Goal: Task Accomplishment & Management: Use online tool/utility

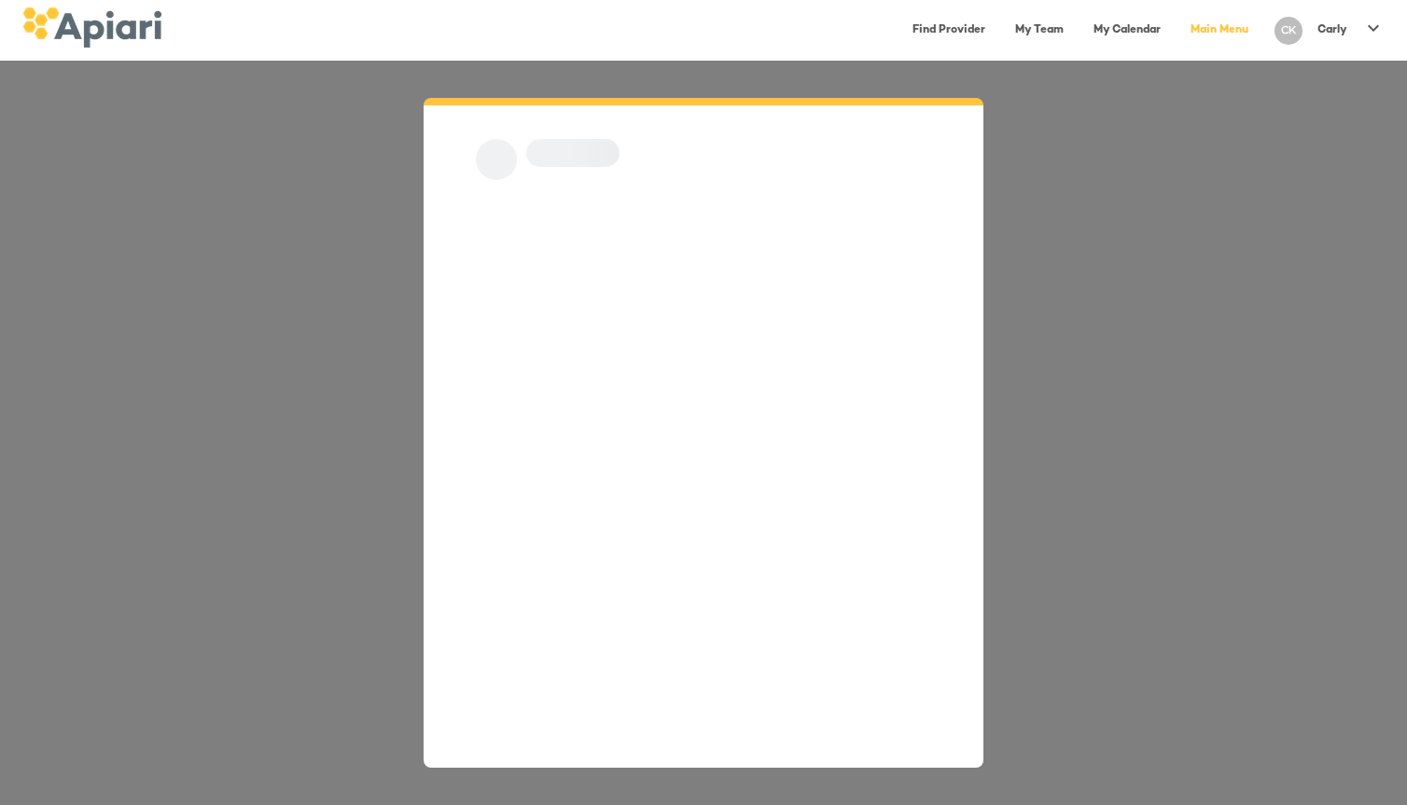
click at [947, 32] on link "Find Provider" at bounding box center [948, 30] width 95 height 38
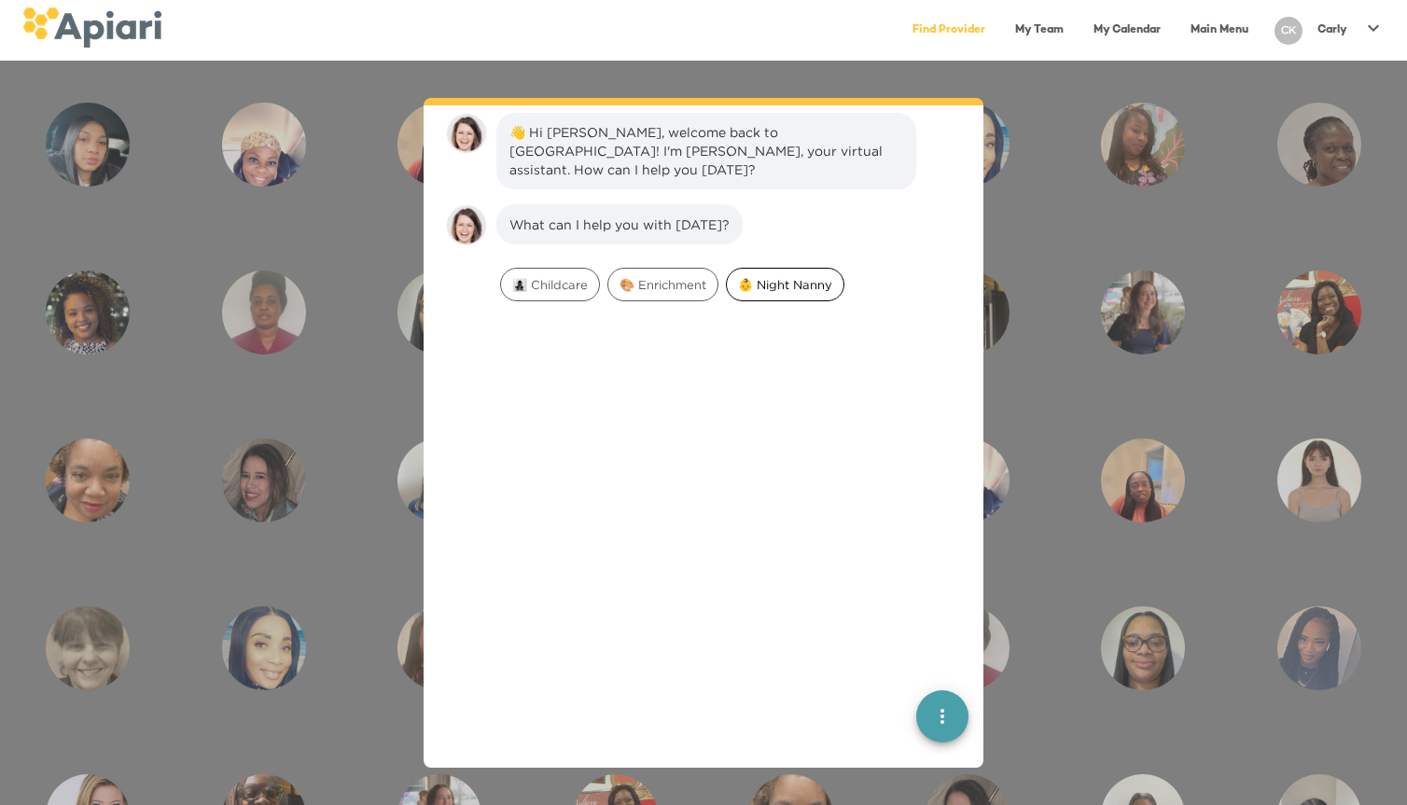
click at [768, 276] on span "👶 Night Nanny" at bounding box center [785, 285] width 117 height 18
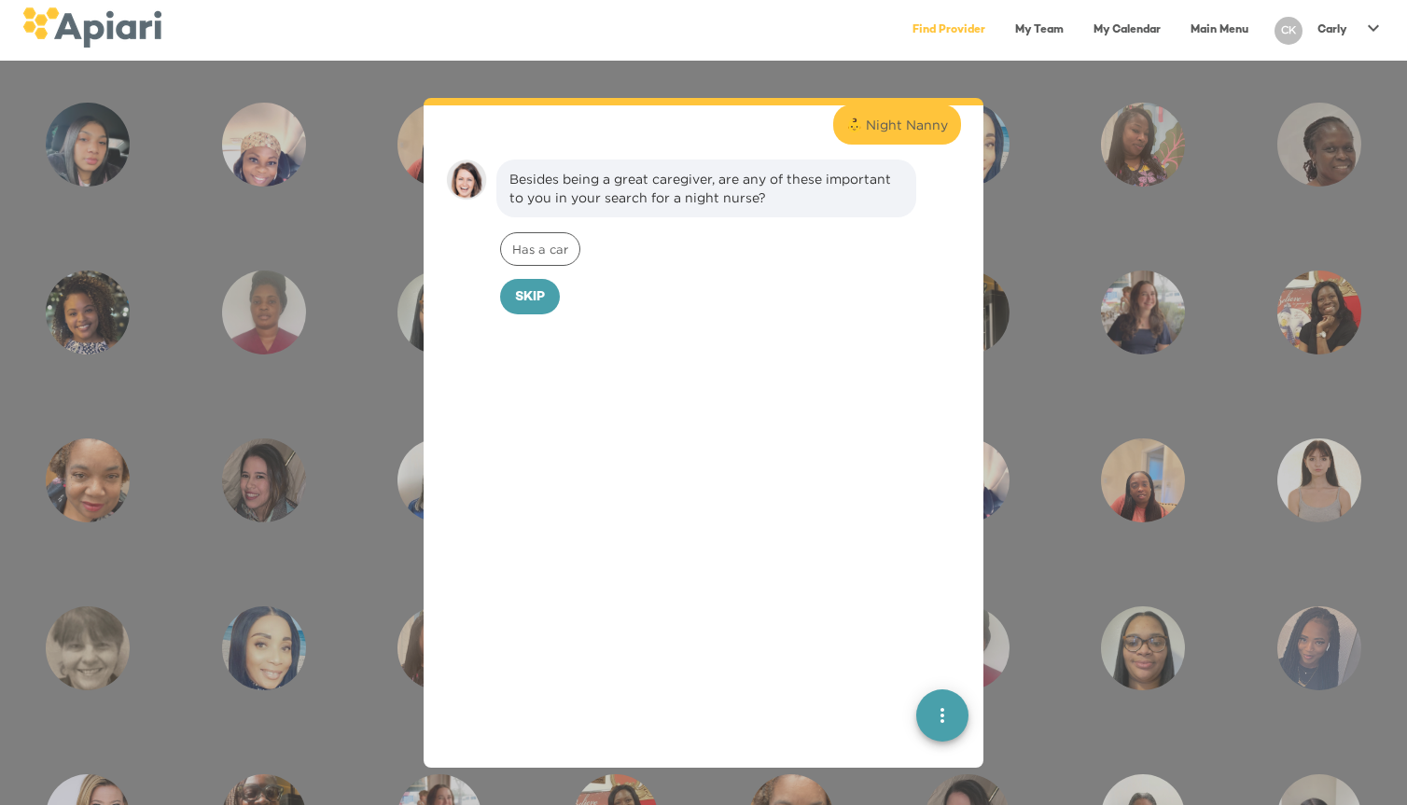
scroll to position [217, 0]
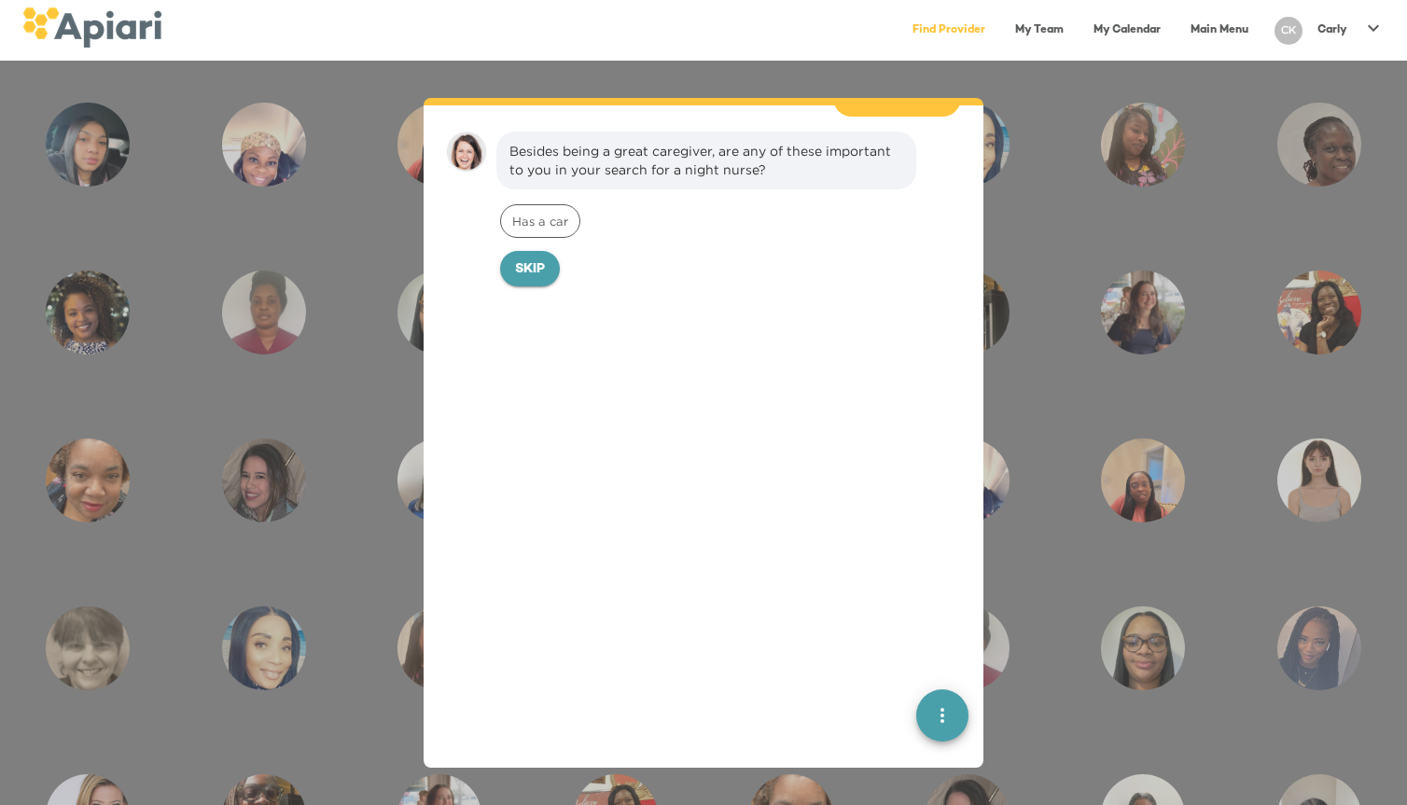
click at [505, 251] on button "Skip" at bounding box center [530, 268] width 60 height 35
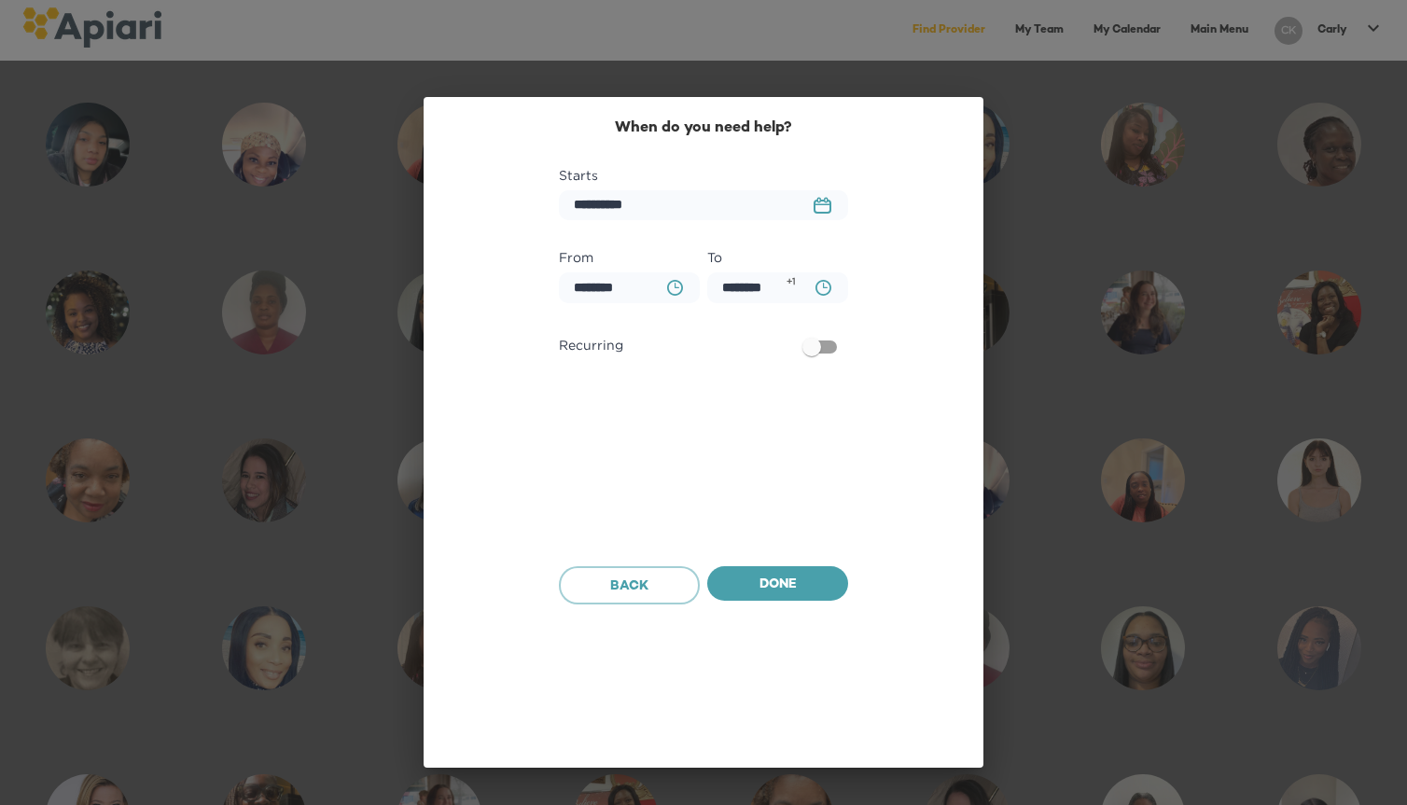
scroll to position [344, 0]
click at [772, 584] on span "Done" at bounding box center [777, 585] width 111 height 23
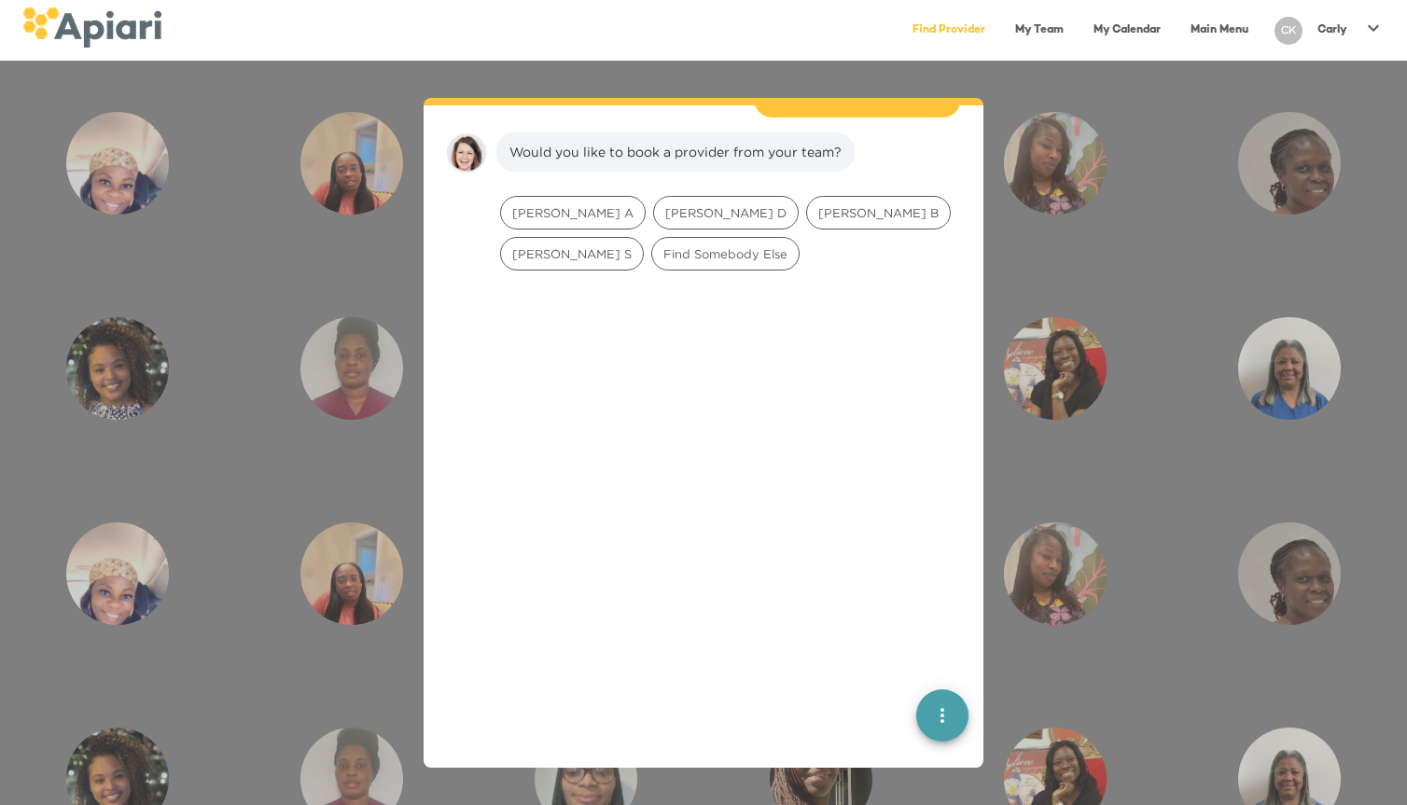
scroll to position [463, 0]
click at [651, 236] on div "Find Somebody Else" at bounding box center [725, 253] width 148 height 34
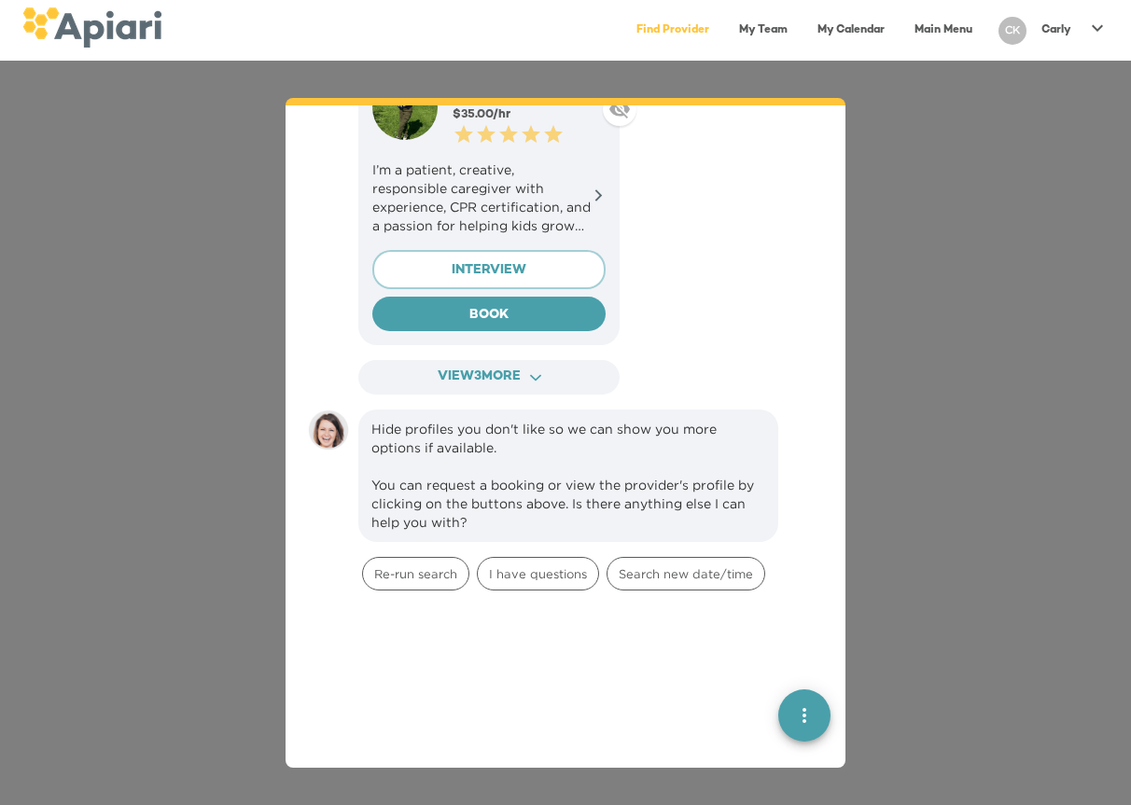
scroll to position [1499, 0]
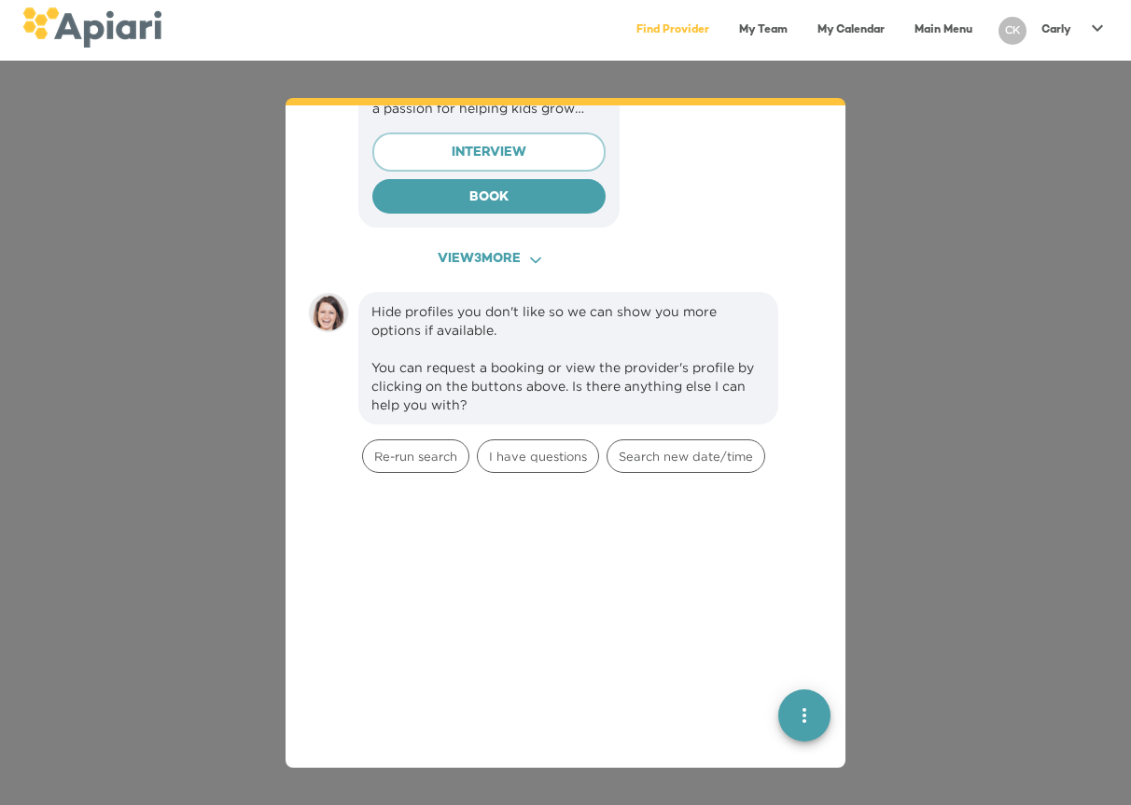
click at [525, 248] on span "View 3 more ACAF9A9D-F959-4453-8A96-698DF63F3F06 Created with sketchtool." at bounding box center [489, 259] width 228 height 23
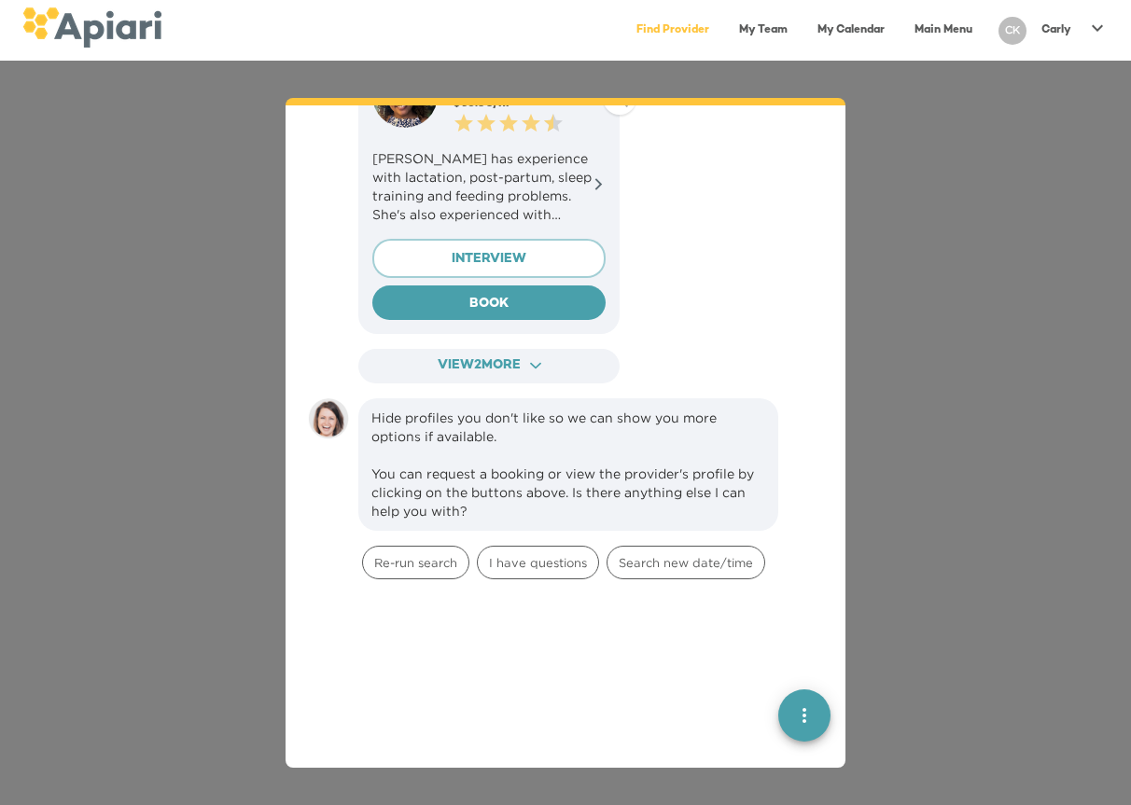
scroll to position [2319, 0]
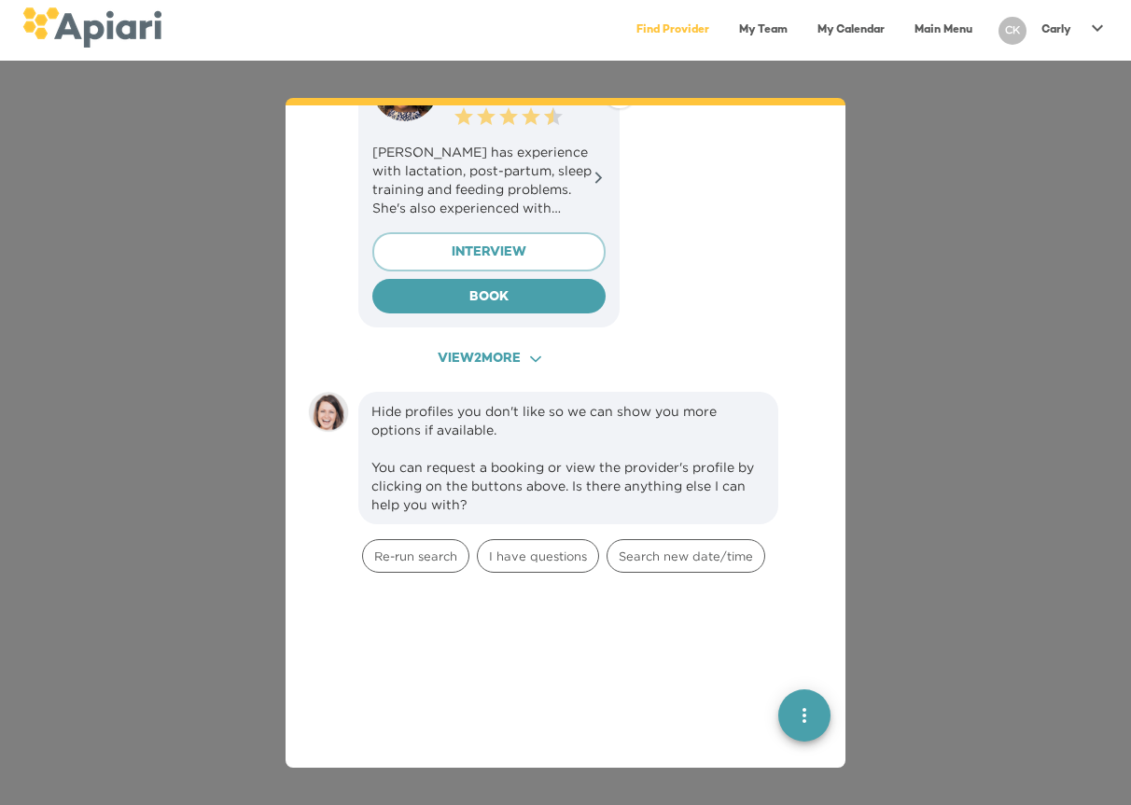
click at [506, 348] on span "View 2 more ACAF9A9D-F959-4453-8A96-698DF63F3F06 Created with sketchtool." at bounding box center [489, 359] width 228 height 23
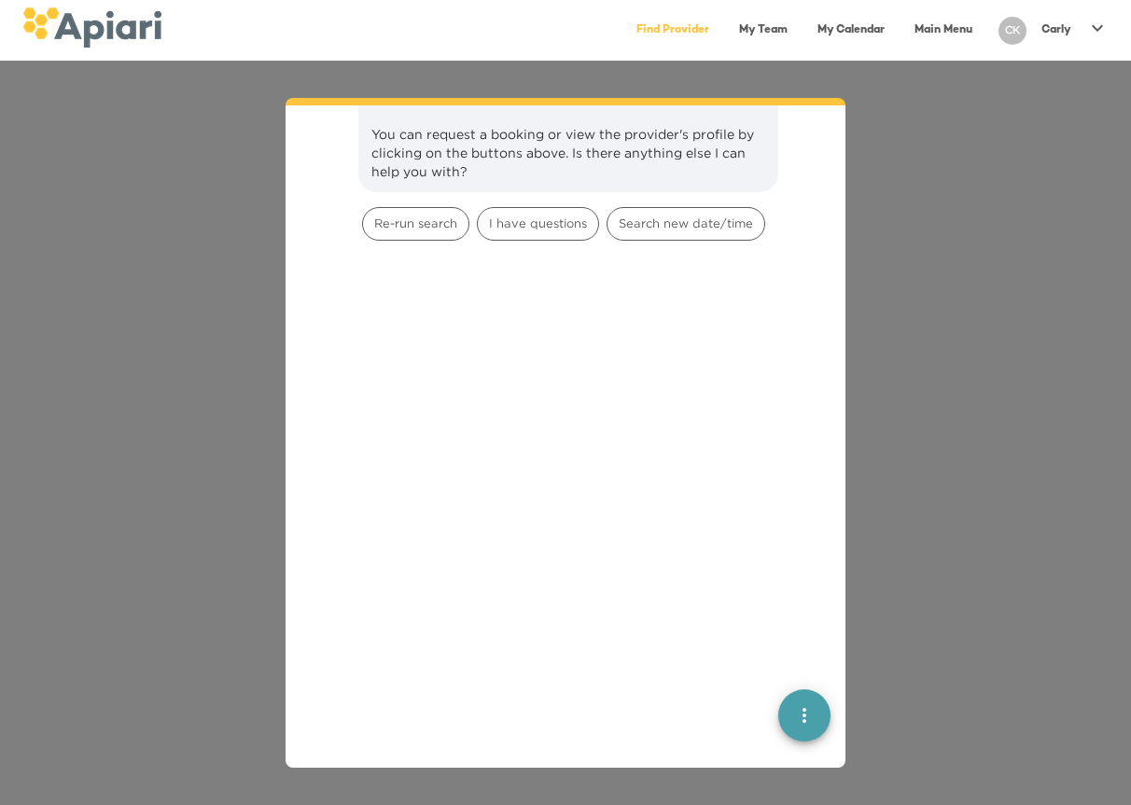
scroll to position [3198, 0]
click at [418, 214] on span "Re-run search" at bounding box center [415, 223] width 105 height 18
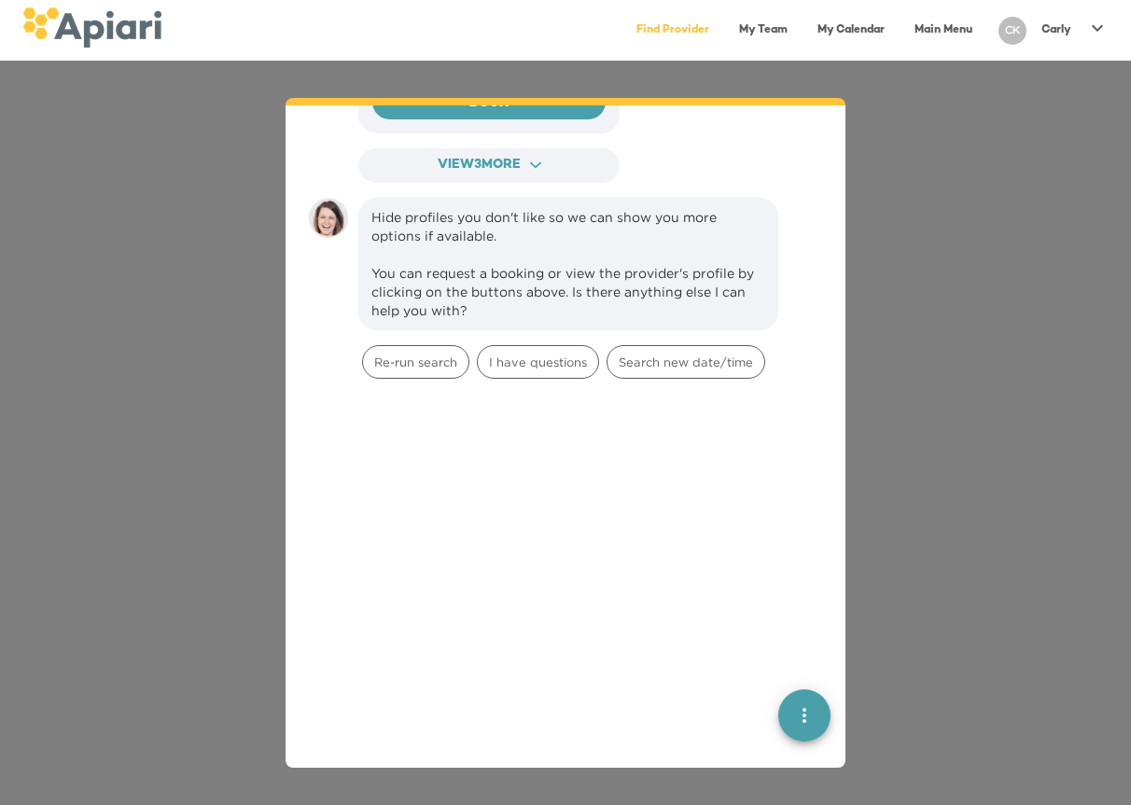
scroll to position [4342, 0]
